Goal: Information Seeking & Learning: Learn about a topic

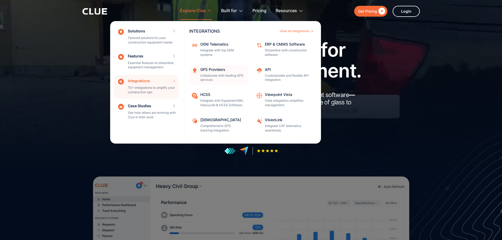
click at [217, 72] on div "GPS Providers Collaborate with leading GPS services" at bounding box center [222, 75] width 45 height 15
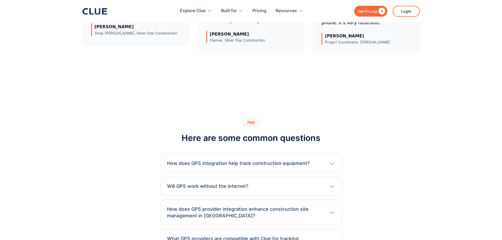
scroll to position [2529, 0]
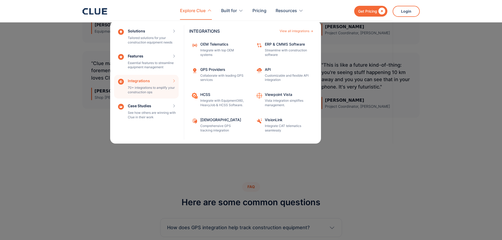
click at [301, 30] on div "View all integrations" at bounding box center [295, 31] width 30 height 3
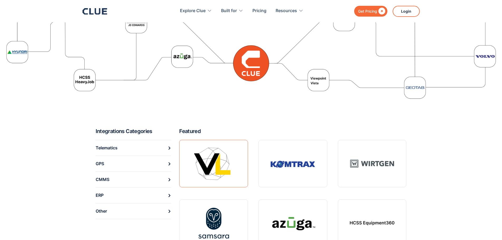
scroll to position [158, 0]
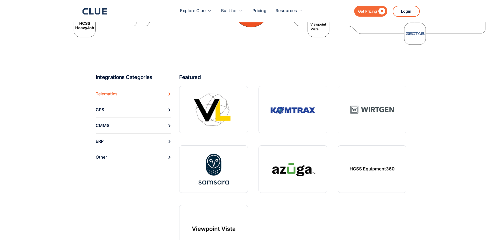
click at [106, 96] on div "Telematics" at bounding box center [107, 94] width 22 height 8
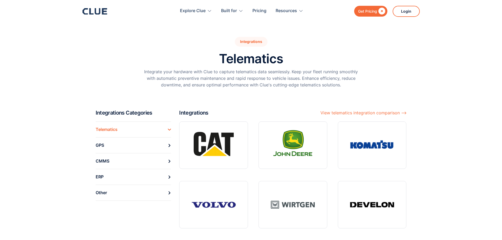
scroll to position [79, 0]
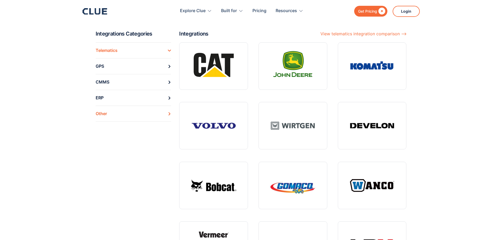
click at [110, 115] on link "Other" at bounding box center [134, 114] width 76 height 16
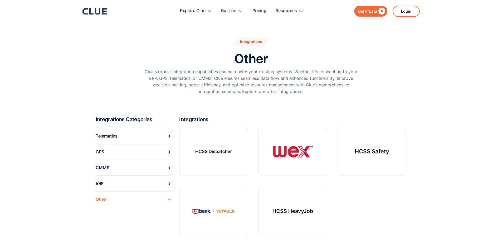
scroll to position [79, 0]
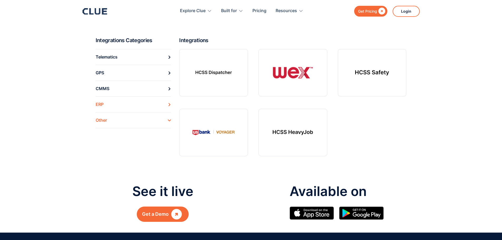
click at [114, 105] on link "ERP" at bounding box center [134, 104] width 76 height 16
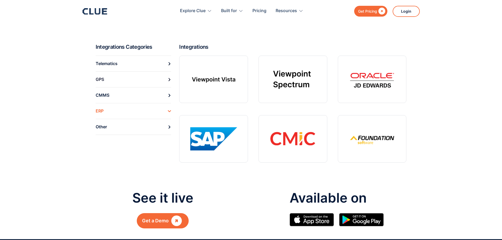
scroll to position [79, 0]
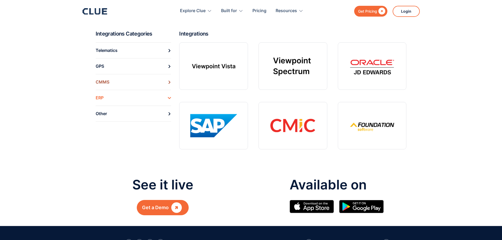
click at [108, 83] on div "CMMS" at bounding box center [103, 82] width 14 height 8
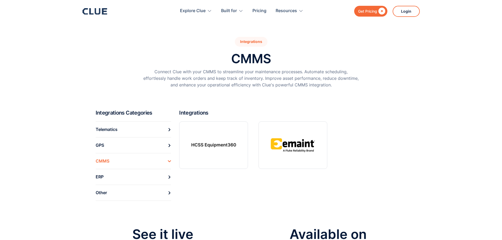
scroll to position [79, 0]
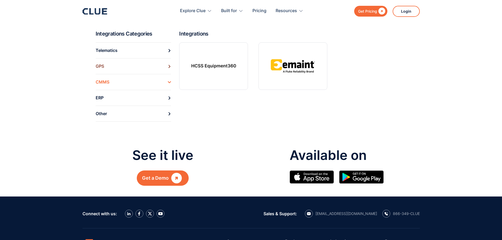
click at [103, 67] on div "GPS" at bounding box center [100, 66] width 8 height 8
click at [116, 67] on link "GPS" at bounding box center [134, 66] width 76 height 16
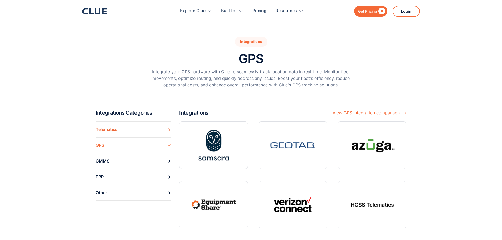
click at [104, 129] on div "Telematics" at bounding box center [107, 129] width 22 height 8
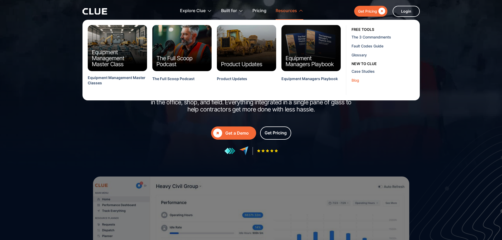
click at [357, 81] on div "Blog" at bounding box center [383, 80] width 64 height 6
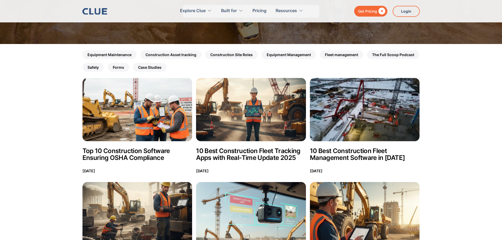
scroll to position [79, 0]
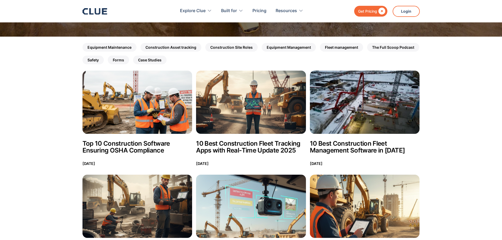
click at [350, 150] on h2 "10 Best Construction Fleet Management Software in [DATE]" at bounding box center [365, 147] width 110 height 14
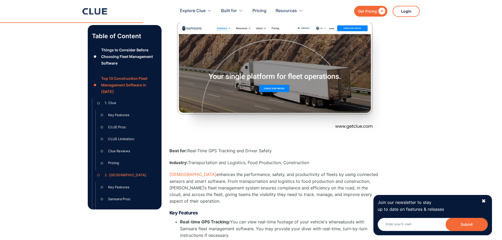
scroll to position [1423, 0]
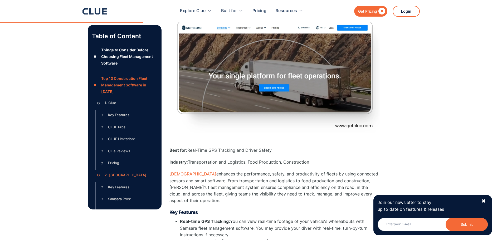
click at [119, 137] on div "CLUE Limitation:" at bounding box center [121, 139] width 27 height 7
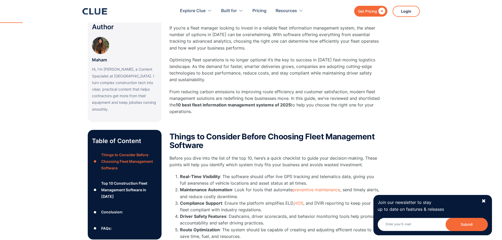
scroll to position [237, 0]
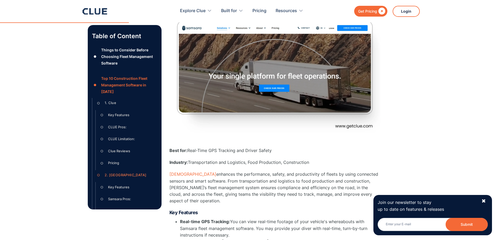
scroll to position [1423, 0]
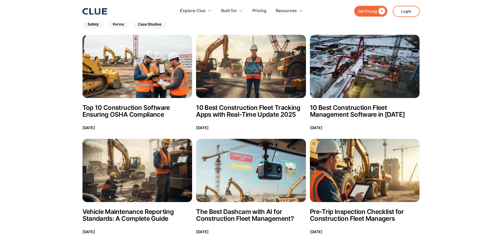
scroll to position [158, 0]
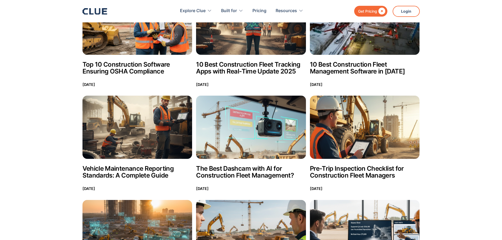
click at [119, 68] on h2 "Top 10 Construction Software Ensuring OSHA Compliance" at bounding box center [137, 68] width 110 height 14
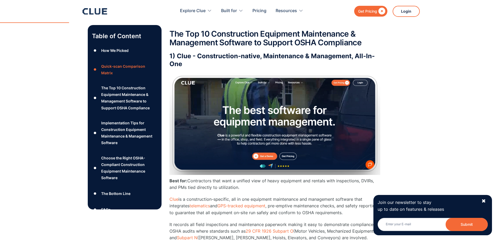
scroll to position [995, 0]
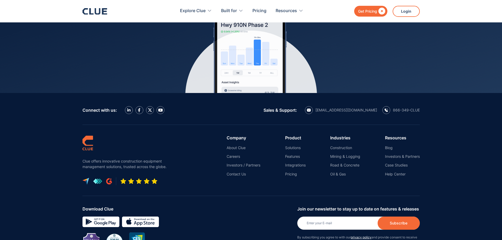
scroll to position [2385, 0]
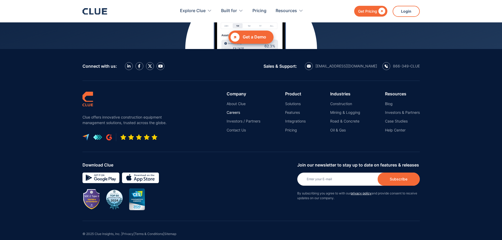
click at [234, 110] on link "Careers" at bounding box center [244, 112] width 34 height 5
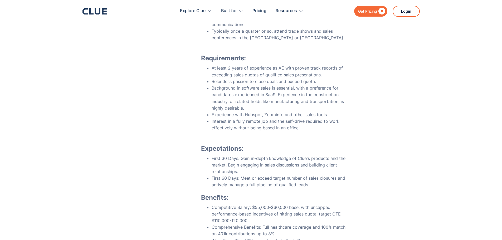
scroll to position [2529, 0]
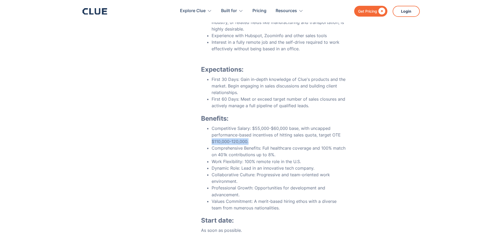
drag, startPoint x: 249, startPoint y: 111, endPoint x: 210, endPoint y: 113, distance: 39.3
click at [210, 125] on ul "Competitive Salary: $55,000-$60,000 base, with uncapped performance-based incen…" at bounding box center [273, 168] width 145 height 86
click at [257, 125] on li "Competitive Salary: $55,000-$60,000 base, with uncapped performance-based incen…" at bounding box center [279, 135] width 134 height 20
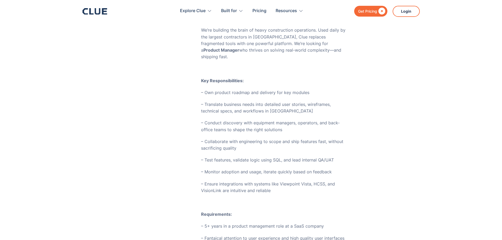
scroll to position [0, 0]
